Goal: Task Accomplishment & Management: Use online tool/utility

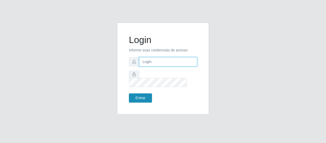
type input "[EMAIL_ADDRESS][DOMAIN_NAME]"
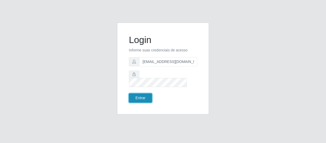
click at [143, 96] on button "Entrar" at bounding box center [140, 98] width 23 height 9
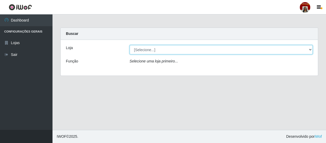
click at [310, 47] on select "[Selecione...] Mar Vermelho - Loja 04" at bounding box center [221, 49] width 183 height 9
select select "251"
click at [130, 45] on select "[Selecione...] Mar Vermelho - Loja 04" at bounding box center [221, 49] width 183 height 9
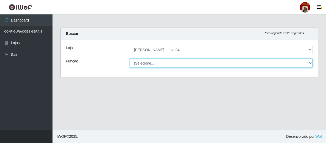
click at [309, 61] on select "[Selecione...] ASG ASG + ASG ++ Auxiliar de Depósito Auxiliar de Depósito + Aux…" at bounding box center [221, 63] width 183 height 9
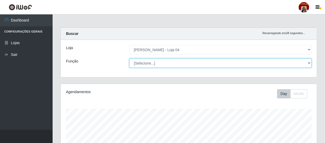
scroll to position [109, 256]
select select "22"
click at [129, 59] on select "[Selecione...] ASG ASG + ASG ++ Auxiliar de Depósito Auxiliar de Depósito + Aux…" at bounding box center [220, 63] width 182 height 9
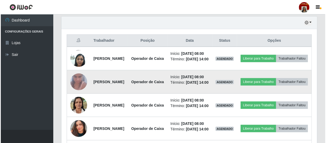
scroll to position [184, 0]
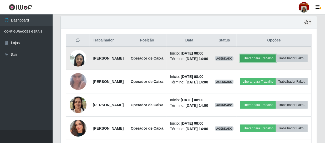
click at [276, 58] on button "Liberar para Trabalho" at bounding box center [257, 58] width 35 height 7
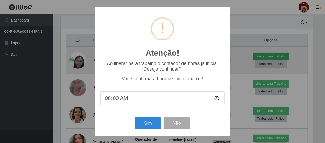
scroll to position [109, 254]
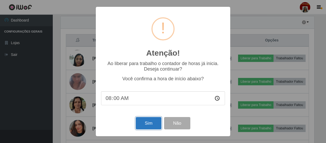
click at [148, 122] on button "Sim" at bounding box center [148, 123] width 25 height 12
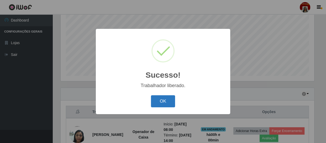
click at [164, 105] on button "OK" at bounding box center [163, 101] width 24 height 12
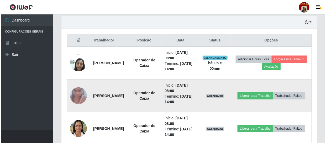
scroll to position [208, 0]
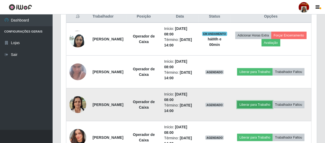
click at [266, 101] on button "Liberar para Trabalho" at bounding box center [254, 104] width 35 height 7
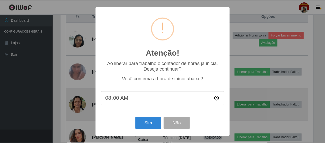
scroll to position [109, 254]
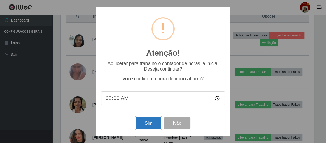
click at [149, 123] on button "Sim" at bounding box center [148, 123] width 25 height 12
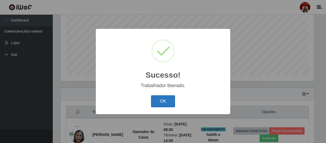
click at [162, 102] on button "OK" at bounding box center [163, 101] width 24 height 12
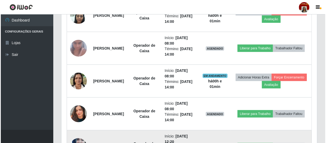
scroll to position [208, 0]
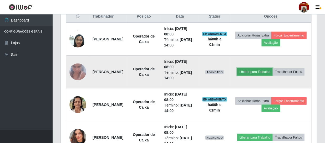
click at [272, 68] on button "Liberar para Trabalho" at bounding box center [254, 71] width 35 height 7
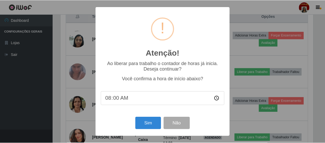
scroll to position [109, 254]
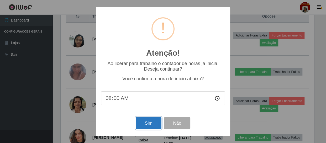
click at [141, 128] on button "Sim" at bounding box center [148, 123] width 25 height 12
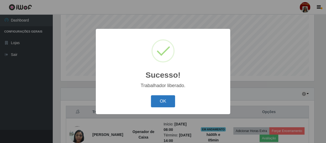
click at [170, 97] on button "OK" at bounding box center [163, 101] width 24 height 12
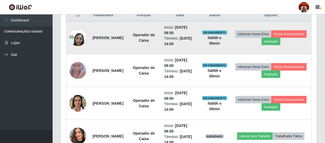
scroll to position [231, 0]
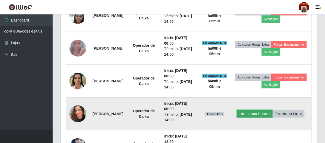
click at [263, 110] on button "Liberar para Trabalho" at bounding box center [254, 113] width 35 height 7
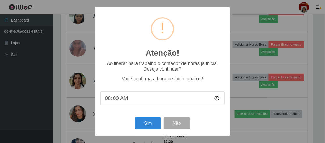
scroll to position [109, 254]
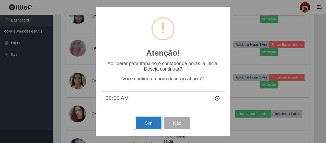
click at [154, 125] on button "Sim" at bounding box center [148, 123] width 25 height 12
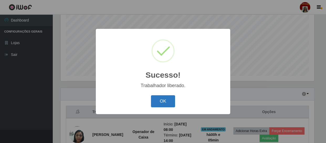
click at [165, 105] on button "OK" at bounding box center [163, 101] width 24 height 12
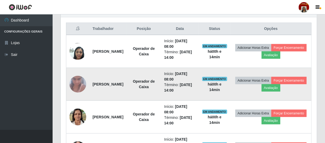
scroll to position [184, 0]
